Goal: Transaction & Acquisition: Subscribe to service/newsletter

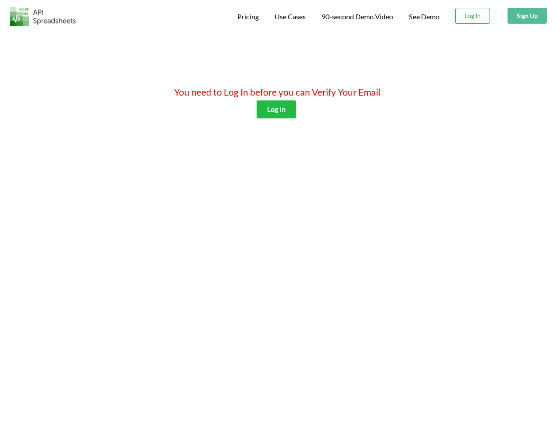
click at [247, 17] on span "Pricing" at bounding box center [248, 16] width 22 height 8
click at [289, 17] on span "Use Cases" at bounding box center [290, 16] width 31 height 8
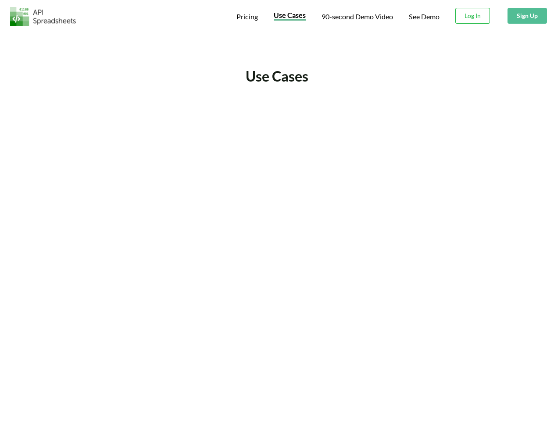
click at [357, 17] on span "90-second Demo Video" at bounding box center [358, 16] width 72 height 7
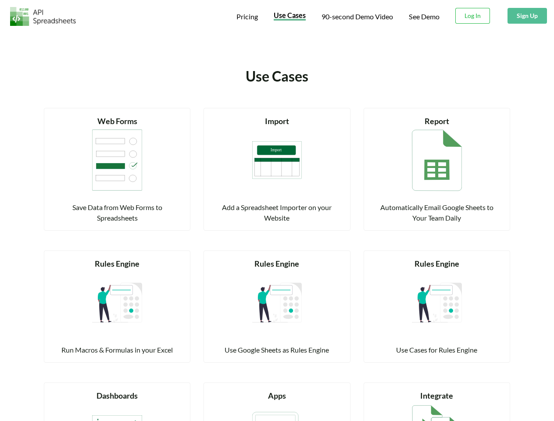
click at [527, 16] on button "Sign Up" at bounding box center [528, 16] width 40 height 16
click at [276, 109] on div "Read more Import Add a Spreadsheet Importer on your Website" at bounding box center [277, 169] width 147 height 123
